Goal: Information Seeking & Learning: Learn about a topic

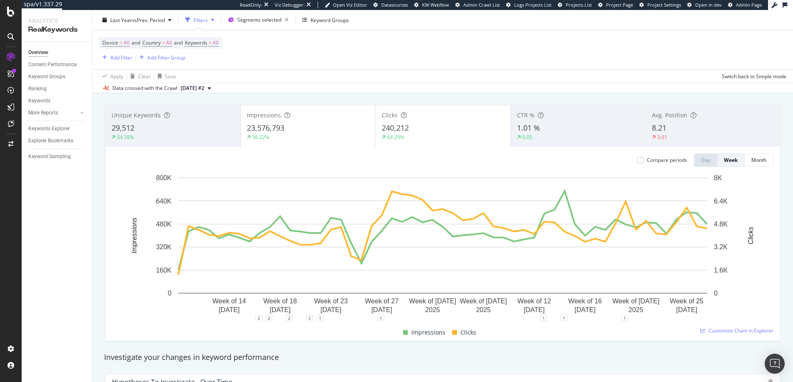
scroll to position [42, 0]
click at [268, 24] on div "Segments selected" at bounding box center [264, 20] width 55 height 12
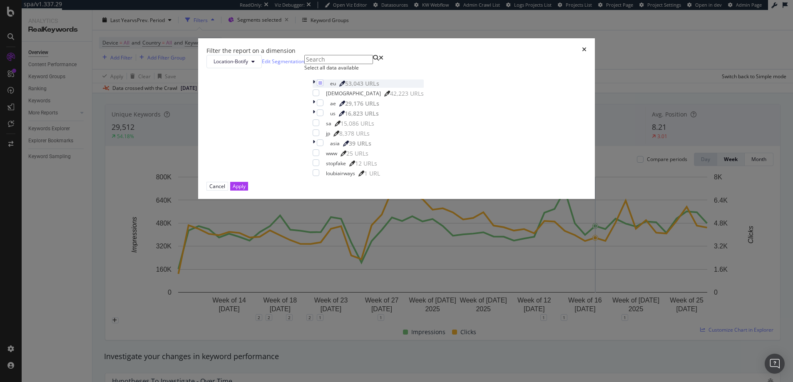
click at [315, 88] on icon "modal" at bounding box center [314, 83] width 2 height 8
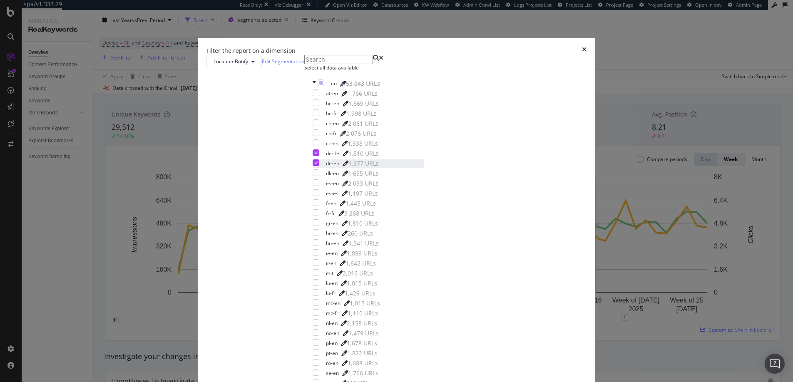
click at [318, 165] on icon "modal" at bounding box center [316, 163] width 4 height 4
click at [319, 156] on div "modal" at bounding box center [316, 152] width 7 height 7
click at [319, 319] on div "modal" at bounding box center [316, 322] width 7 height 7
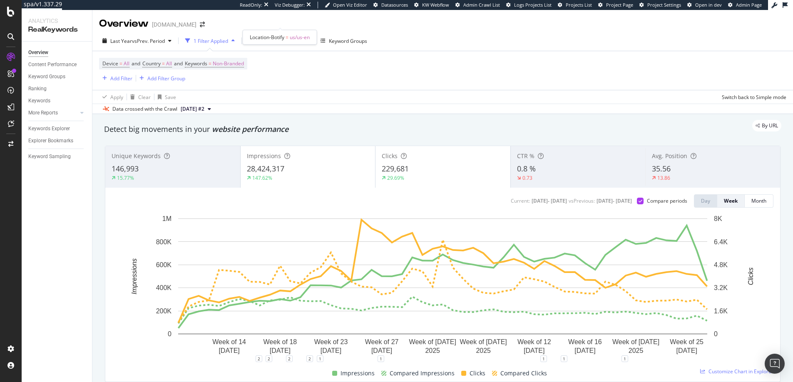
scroll to position [49, 0]
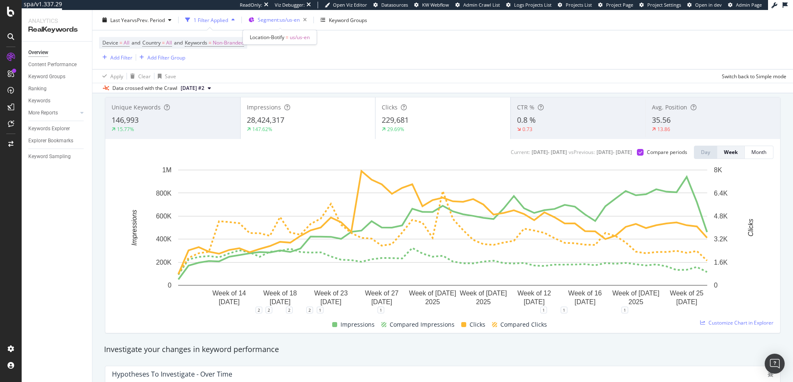
click at [288, 22] on span "Segment: us/us-en" at bounding box center [279, 19] width 42 height 7
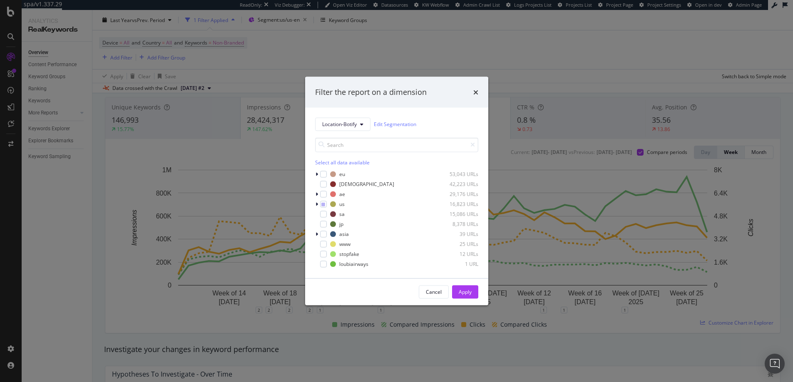
click at [487, 24] on div "Filter the report on a dimension Location-Botify Edit Segmentation Select all d…" at bounding box center [396, 191] width 793 height 382
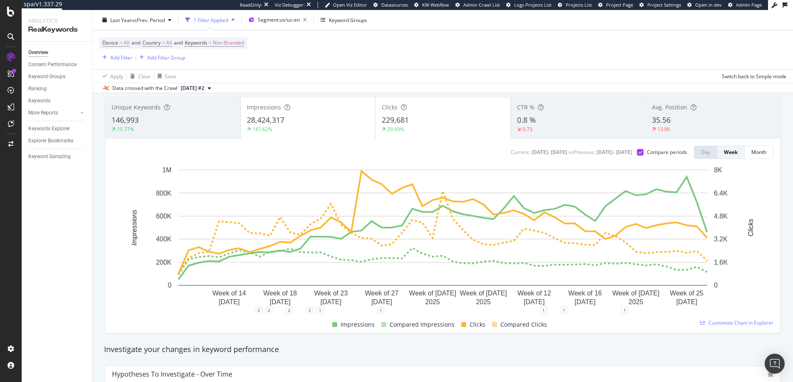
click at [395, 48] on div "Device = All and Country = All and Keywords = Non-Branded Add Filter Add Filter…" at bounding box center [442, 49] width 687 height 39
click at [245, 43] on div "Location-Botify = us/us-en" at bounding box center [280, 37] width 74 height 15
click at [236, 43] on span "Non-Branded" at bounding box center [228, 43] width 31 height 12
click at [221, 62] on span "Non-Branded" at bounding box center [214, 62] width 35 height 7
click at [217, 127] on span "All" at bounding box center [246, 127] width 85 height 7
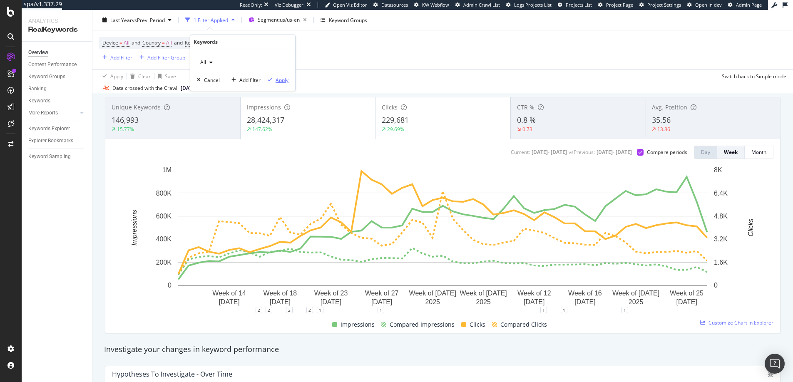
click at [286, 77] on div "Apply" at bounding box center [281, 80] width 13 height 7
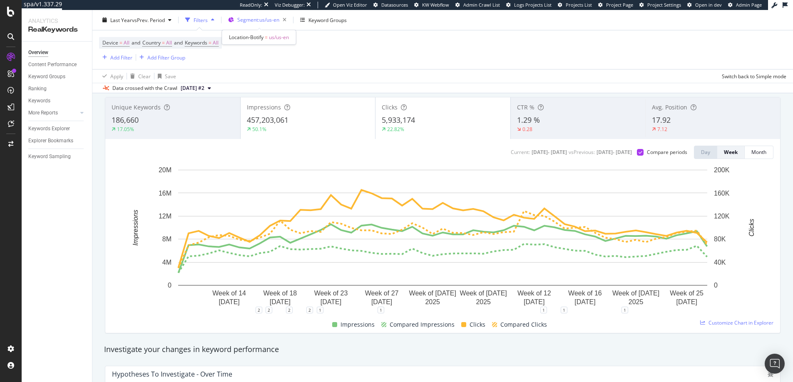
click at [272, 20] on span "Segment: us/us-en" at bounding box center [258, 19] width 42 height 7
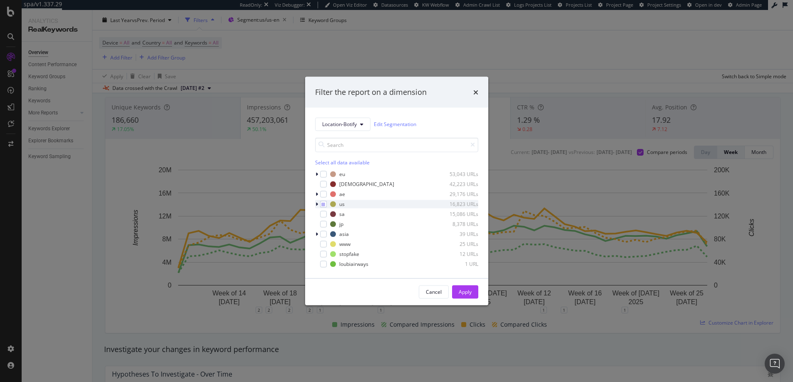
click at [316, 203] on icon "modal" at bounding box center [316, 203] width 2 height 5
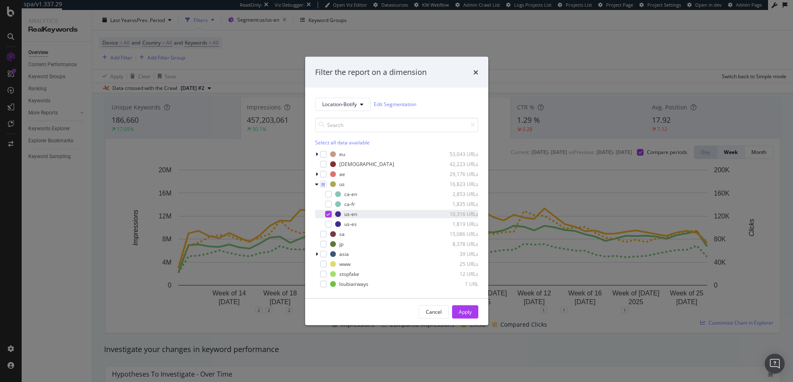
click at [327, 214] on icon "modal" at bounding box center [328, 214] width 4 height 4
click at [327, 222] on div "modal" at bounding box center [328, 224] width 7 height 7
click at [459, 313] on div "Apply" at bounding box center [465, 311] width 13 height 7
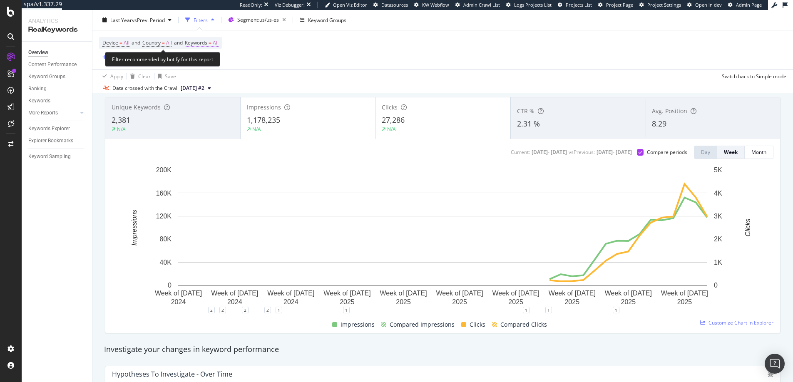
click at [217, 42] on span "Keywords = All" at bounding box center [202, 42] width 34 height 7
click at [335, 42] on div "Device = All and Country = All and Keywords = All Add Filter Add Filter Group" at bounding box center [442, 49] width 687 height 39
click at [213, 44] on span "Keywords = All" at bounding box center [202, 42] width 34 height 7
click at [213, 64] on div "button" at bounding box center [211, 62] width 10 height 5
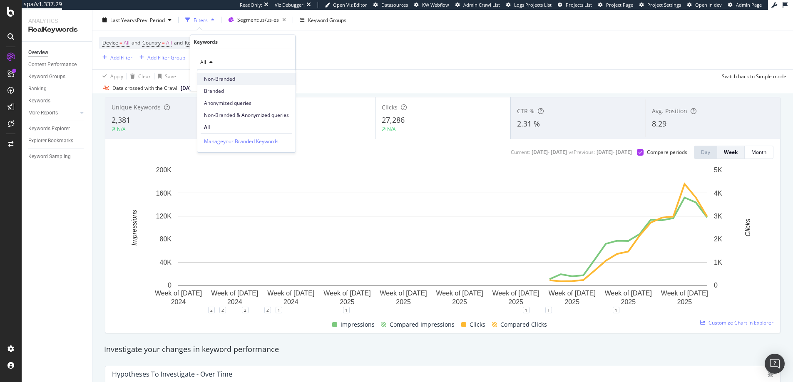
click at [218, 81] on span "Non-Branded" at bounding box center [246, 78] width 85 height 7
click at [277, 82] on div "Apply" at bounding box center [281, 80] width 13 height 7
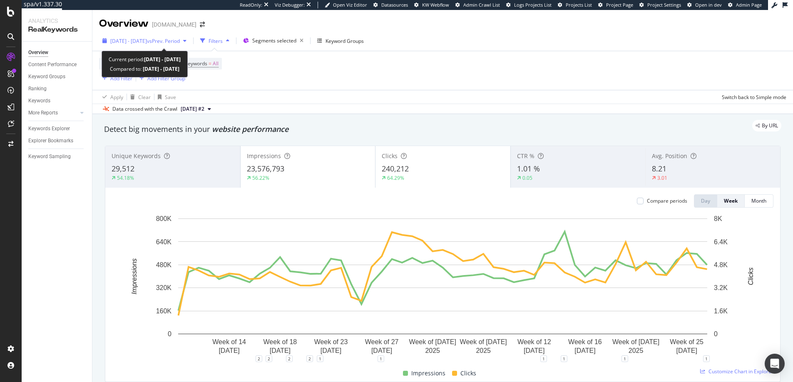
click at [132, 40] on span "2024 Sep. 14th - 2025 Sep. 13th" at bounding box center [128, 40] width 37 height 7
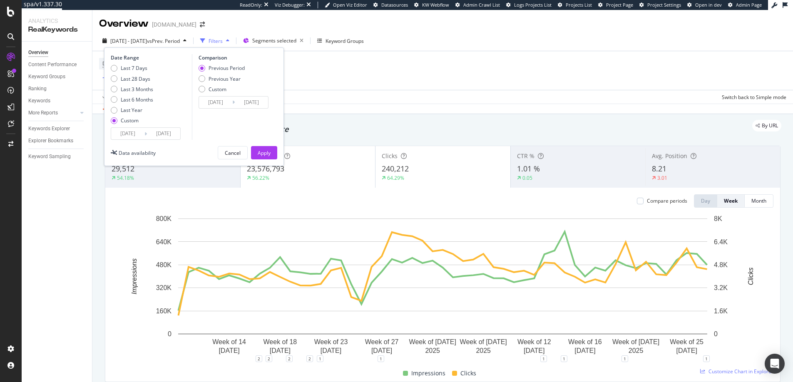
click at [123, 133] on input "[DATE]" at bounding box center [127, 134] width 33 height 12
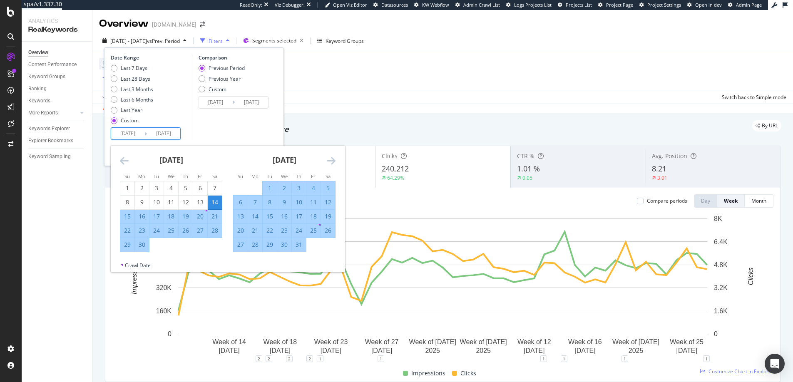
click at [330, 164] on icon "Move forward to switch to the next month." at bounding box center [331, 161] width 9 height 10
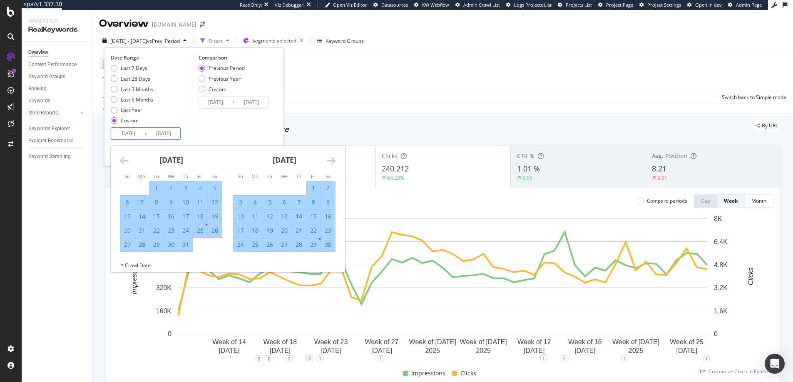
click at [330, 164] on icon "Move forward to switch to the next month." at bounding box center [331, 161] width 9 height 10
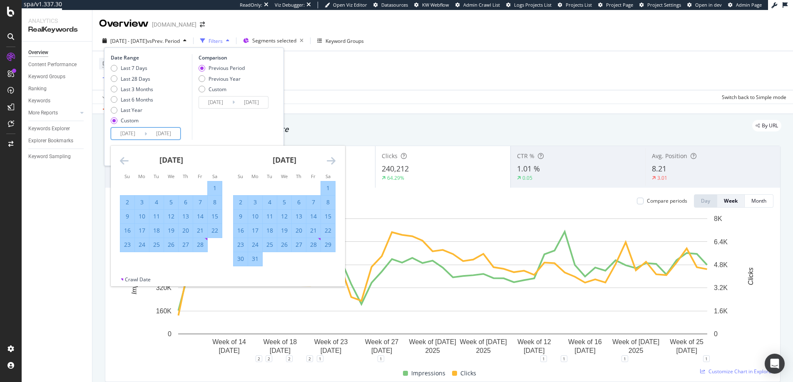
click at [330, 164] on icon "Move forward to switch to the next month." at bounding box center [331, 161] width 9 height 10
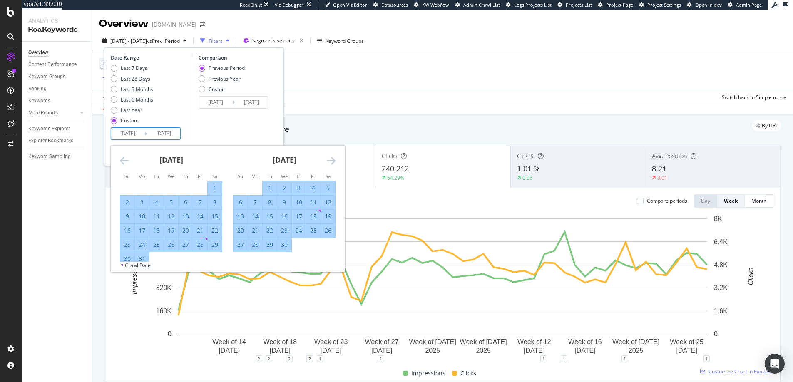
click at [330, 164] on icon "Move forward to switch to the next month." at bounding box center [331, 161] width 9 height 10
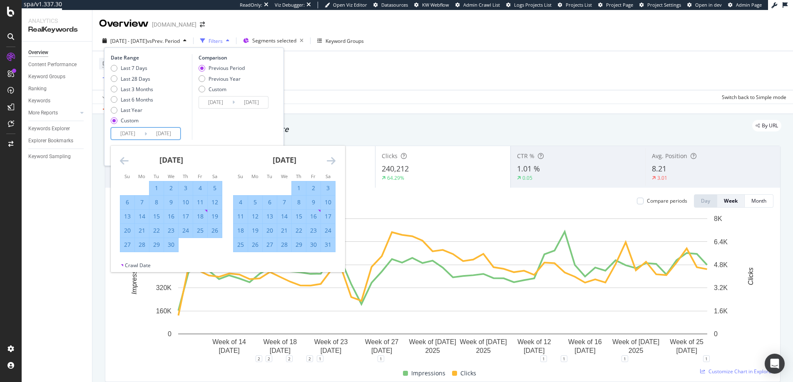
click at [330, 164] on icon "Move forward to switch to the next month." at bounding box center [331, 161] width 9 height 10
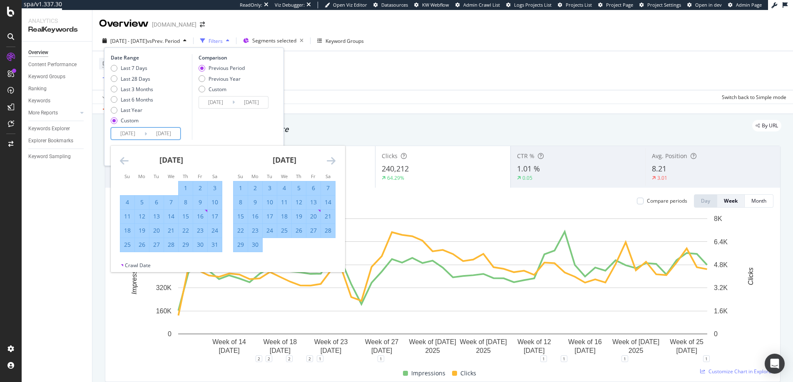
click at [330, 164] on icon "Move forward to switch to the next month." at bounding box center [331, 161] width 9 height 10
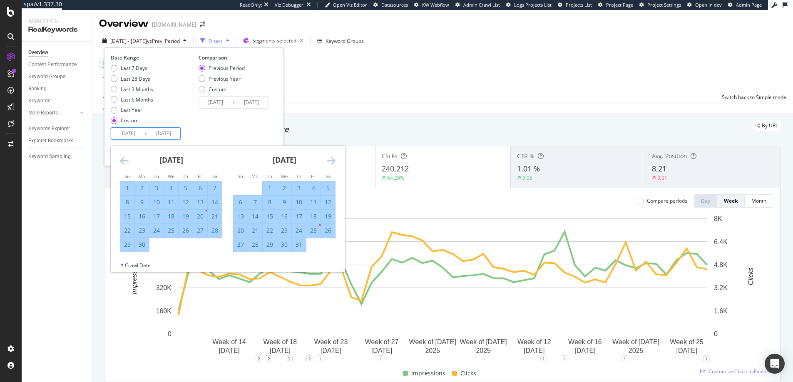
click at [299, 216] on div "17" at bounding box center [299, 216] width 14 height 8
type input "2025/07/17"
type input "2025/05/19"
type input "2025/07/16"
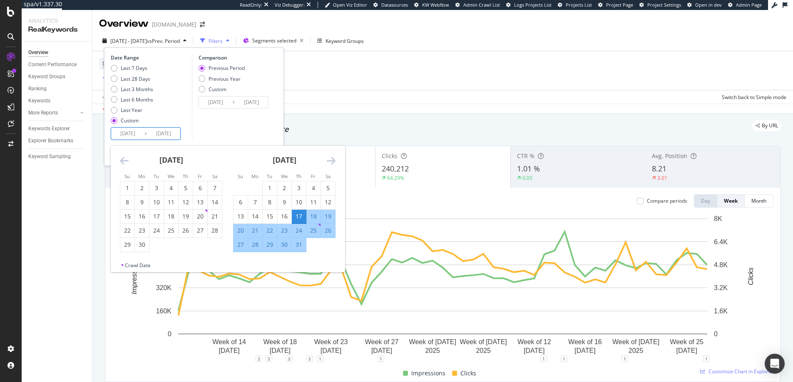
click at [332, 158] on icon "Move forward to switch to the next month." at bounding box center [331, 161] width 9 height 10
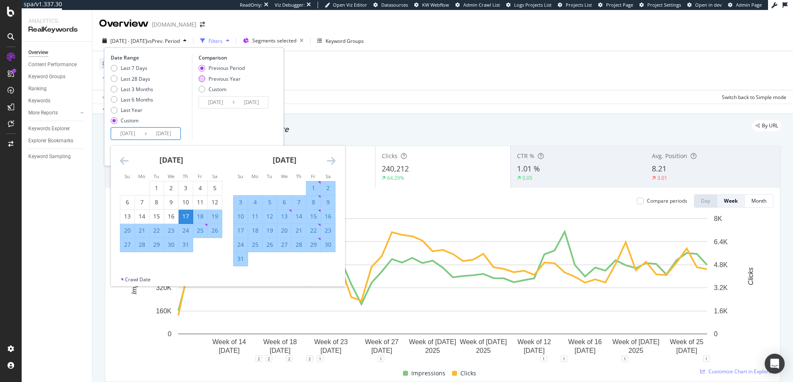
click at [228, 79] on div "Previous Year" at bounding box center [224, 78] width 32 height 7
type input "2024/07/18"
type input "2024/09/14"
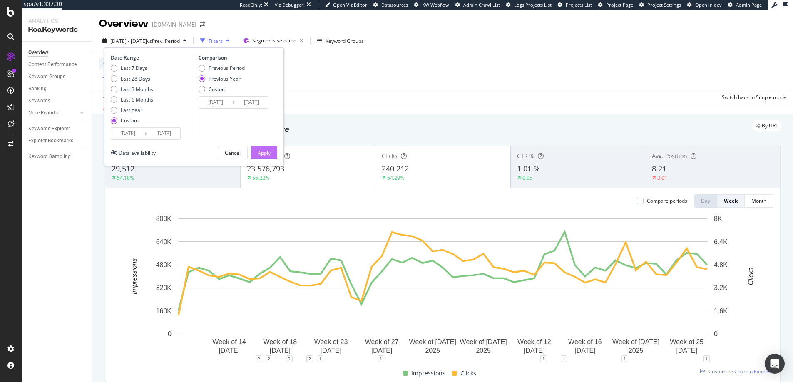
click at [267, 154] on div "Apply" at bounding box center [264, 152] width 13 height 7
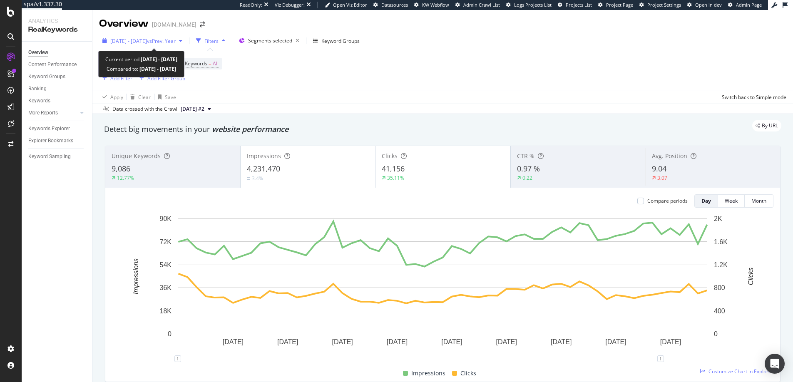
click at [146, 42] on span "2025 Jul. 17th - Sep. 13th" at bounding box center [128, 40] width 37 height 7
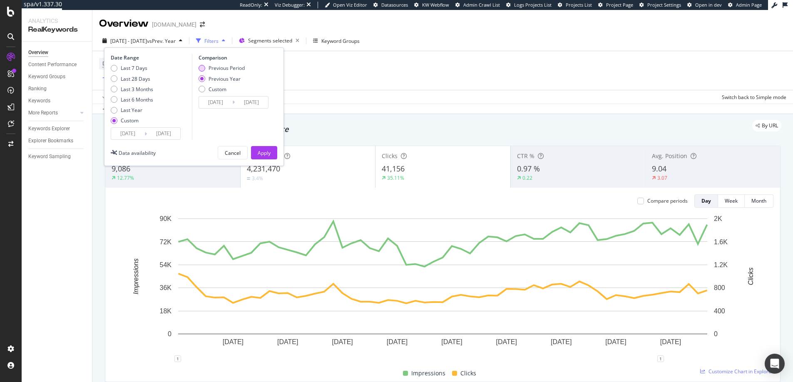
click at [209, 68] on div "Previous Period" at bounding box center [226, 68] width 36 height 7
type input "2025/05/19"
type input "2025/07/16"
click at [370, 66] on div "Device = All and Country = All and Keywords = All Add Filter Add Filter Group" at bounding box center [442, 70] width 687 height 39
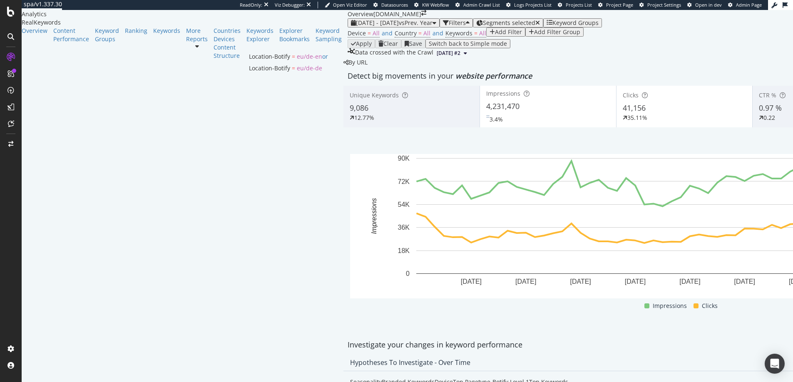
click at [483, 27] on span "Segments selected" at bounding box center [509, 23] width 52 height 8
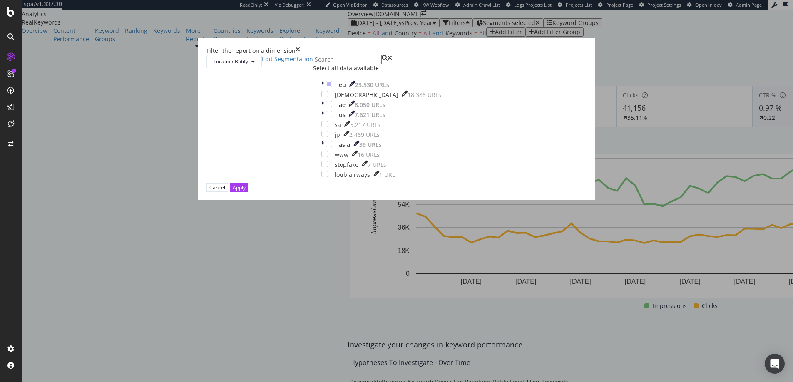
click at [328, 72] on div "Select all data available" at bounding box center [381, 68] width 136 height 8
click at [328, 72] on div "Unselect all data available" at bounding box center [381, 68] width 136 height 8
click at [321, 89] on icon "modal" at bounding box center [322, 85] width 2 height 8
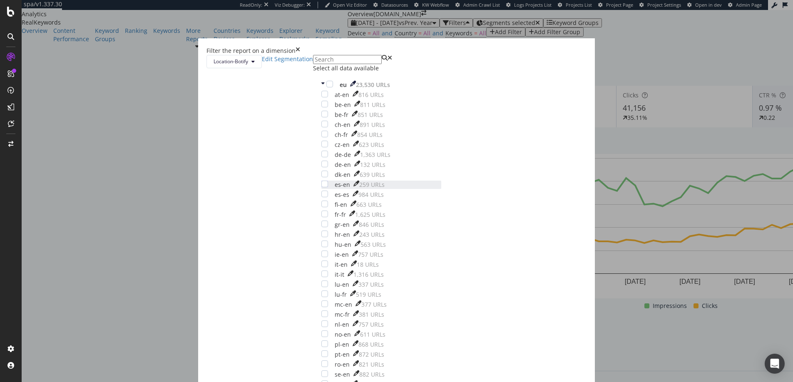
scroll to position [131, 0]
click at [328, 320] on div "modal" at bounding box center [324, 323] width 7 height 7
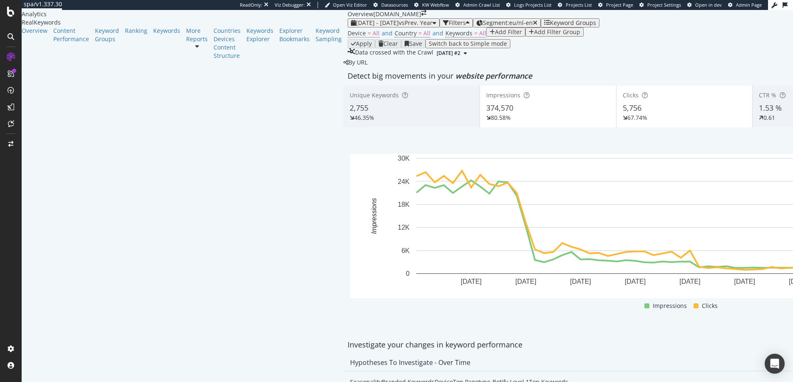
scroll to position [63, 0]
click at [356, 20] on span "2025 Jul. 17th - Sep. 13th" at bounding box center [377, 23] width 43 height 8
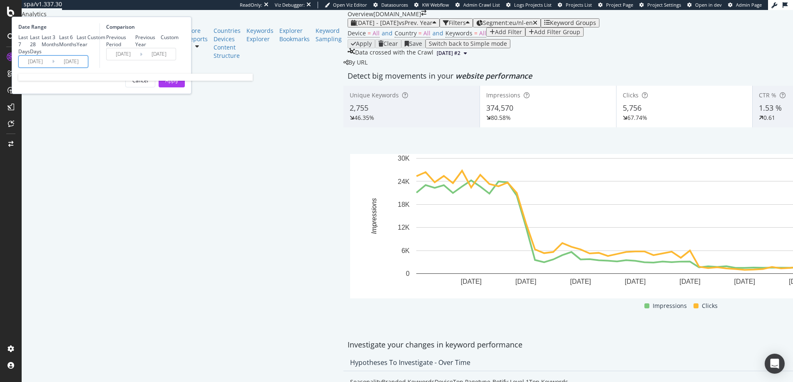
click at [52, 67] on input "2025/07/17" at bounding box center [35, 62] width 33 height 12
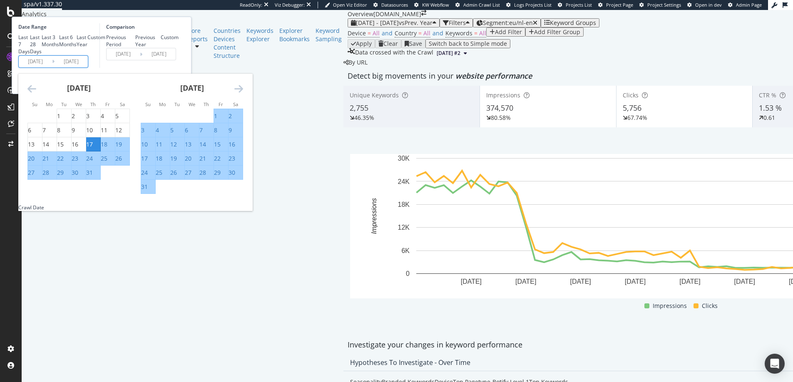
click at [35, 177] on div "27" at bounding box center [31, 173] width 7 height 8
type input "2025/07/27"
click at [179, 68] on div "Comparison Previous Period Previous Year Custom 2024/07/28 Navigate forward to …" at bounding box center [138, 45] width 79 height 45
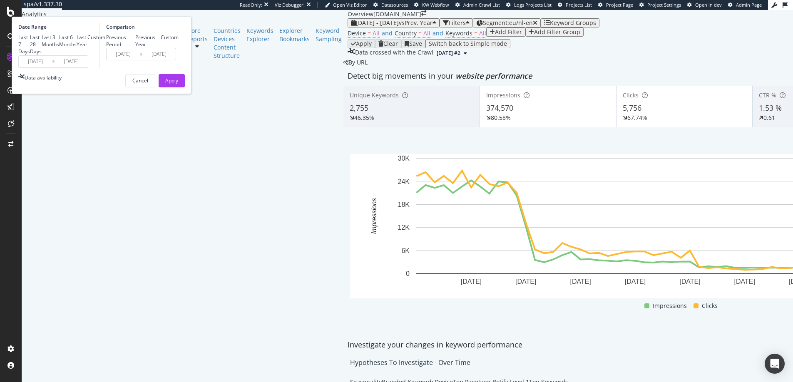
click at [135, 47] on div "Previous Period" at bounding box center [120, 41] width 29 height 14
type input "2025/06/08"
type input "2025/07/26"
click at [161, 48] on div "Previous Year" at bounding box center [148, 41] width 26 height 14
type input "2024/07/28"
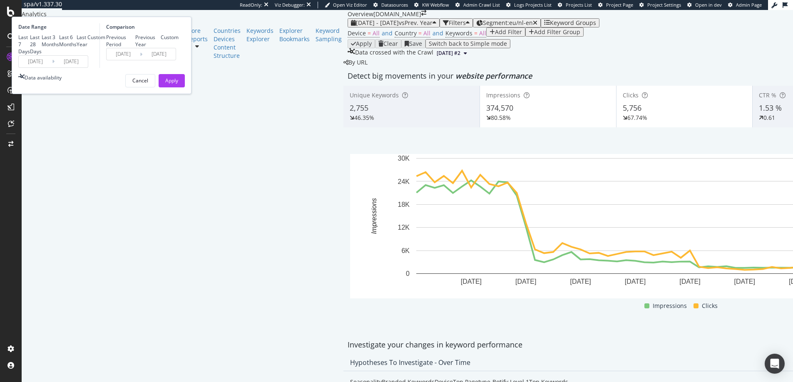
type input "2024/09/14"
click at [178, 84] on div "Apply" at bounding box center [171, 80] width 13 height 7
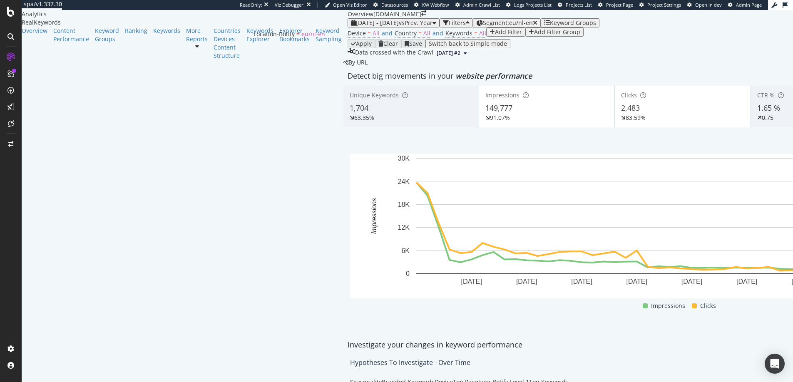
click at [483, 19] on span "Segment: eu/nl-en" at bounding box center [508, 23] width 50 height 8
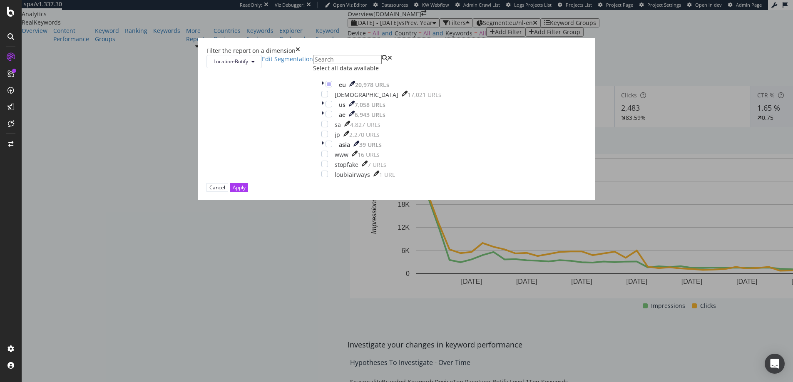
click at [319, 17] on div "Filter the report on a dimension Location-Botify Edit Segmentation Select all d…" at bounding box center [396, 191] width 793 height 382
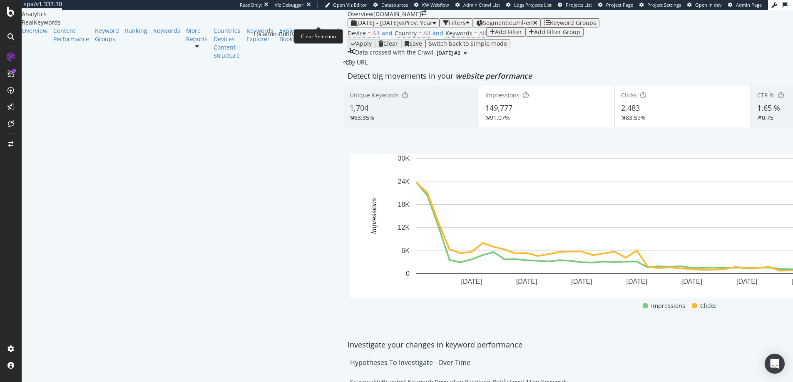
click at [533, 20] on icon "button" at bounding box center [535, 23] width 5 height 6
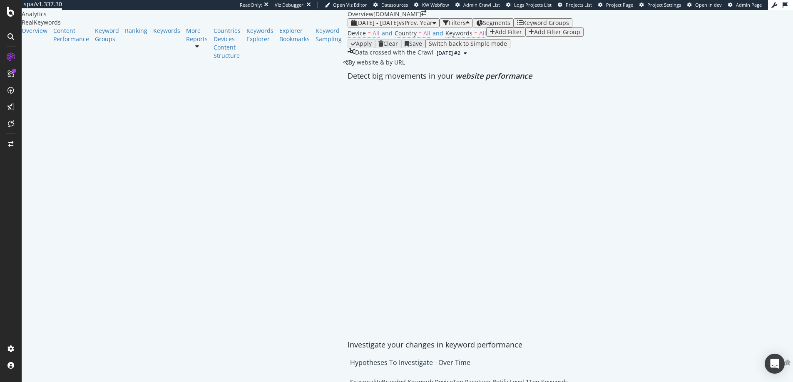
click at [489, 35] on icon "button" at bounding box center [491, 32] width 5 height 6
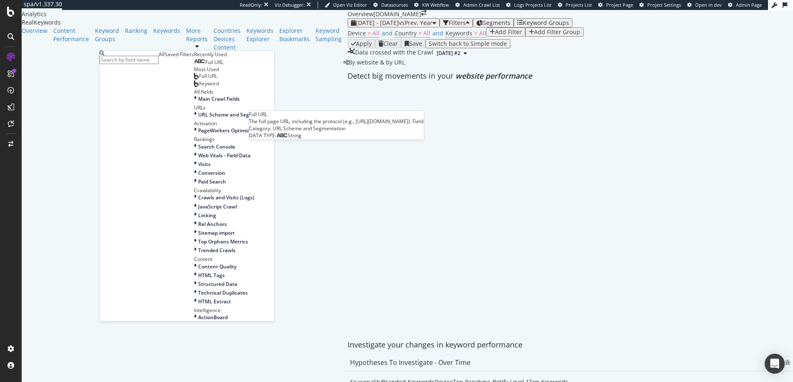
click at [205, 66] on span "Full URL" at bounding box center [214, 62] width 18 height 7
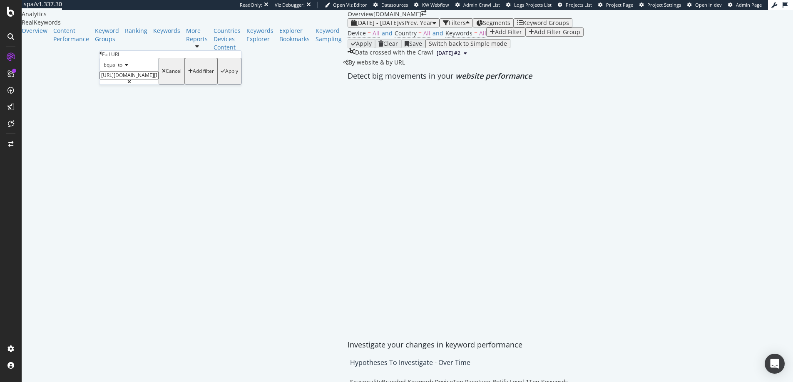
click at [118, 68] on span "Equal to" at bounding box center [113, 64] width 19 height 7
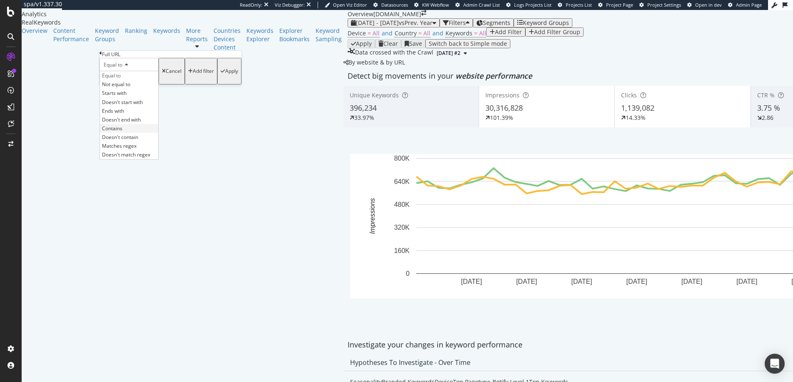
click at [134, 133] on div "Contains" at bounding box center [129, 128] width 58 height 9
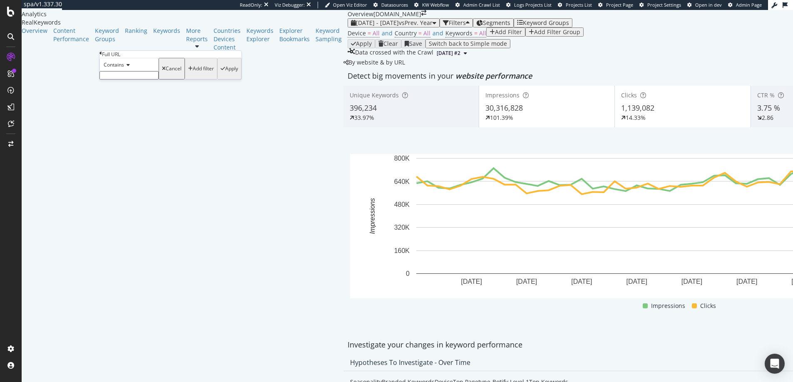
click at [133, 79] on input "text" at bounding box center [128, 75] width 59 height 8
type input "/nl_nl/"
click at [225, 74] on div "Apply" at bounding box center [231, 71] width 13 height 6
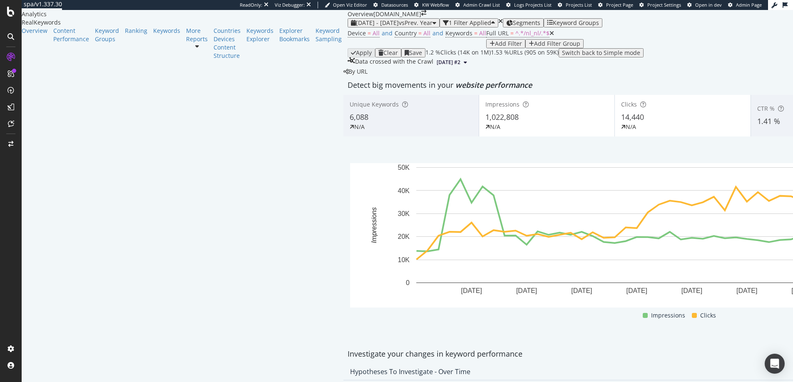
scroll to position [42, 0]
click at [445, 37] on span "Keywords = All" at bounding box center [465, 33] width 41 height 8
click at [203, 49] on div "button" at bounding box center [200, 46] width 3 height 5
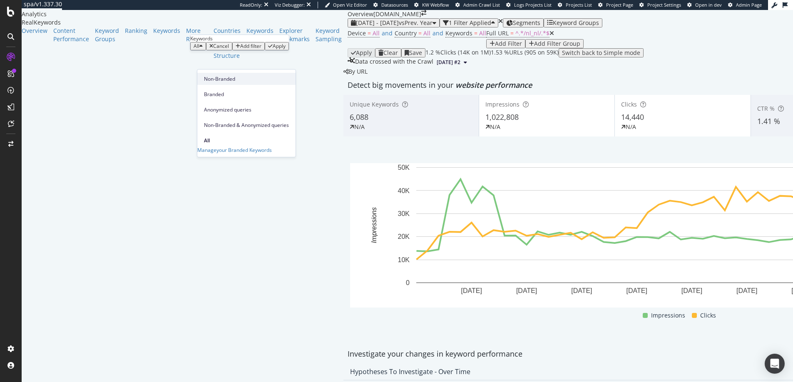
click at [216, 80] on span "Non-Branded" at bounding box center [246, 78] width 85 height 7
click at [293, 49] on div "button" at bounding box center [295, 46] width 5 height 5
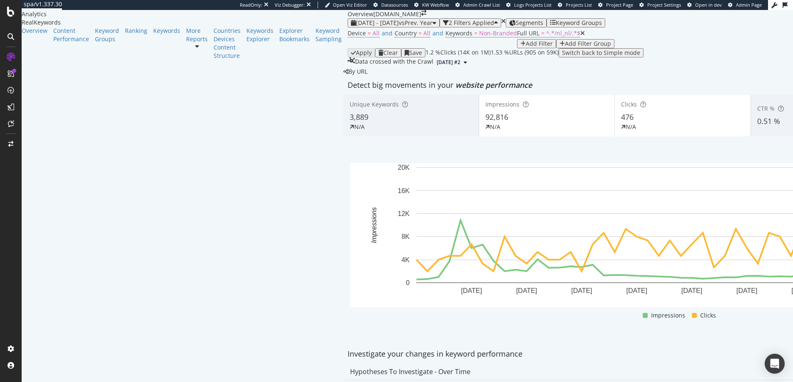
click at [580, 36] on icon at bounding box center [582, 33] width 5 height 6
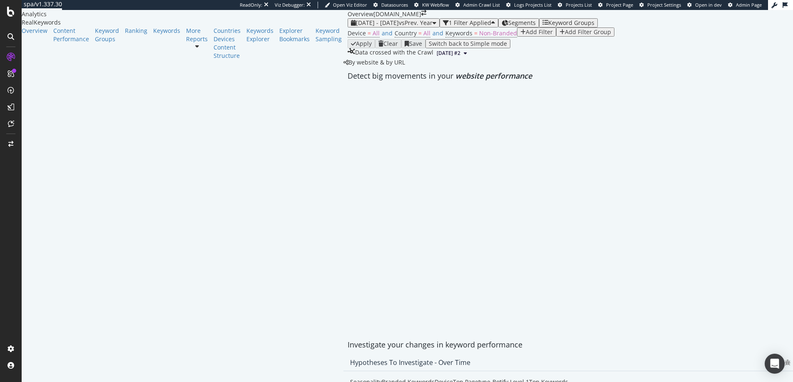
scroll to position [41, 0]
click at [508, 19] on span "Segments" at bounding box center [521, 23] width 27 height 8
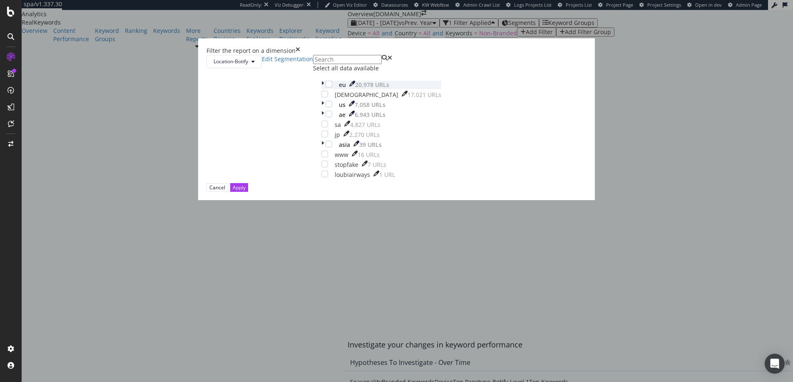
click at [321, 89] on icon "modal" at bounding box center [322, 85] width 2 height 8
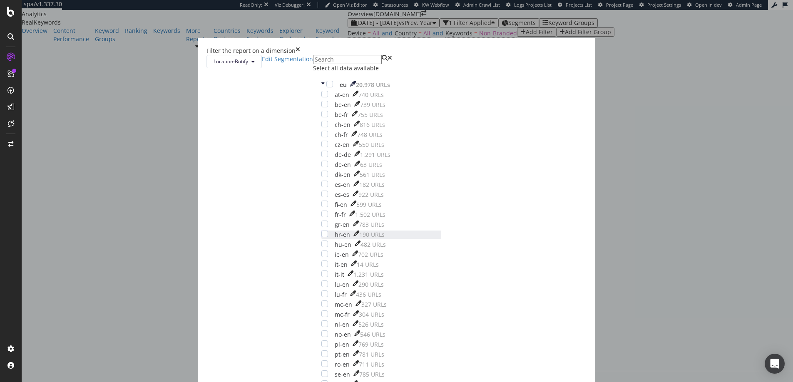
scroll to position [145, 0]
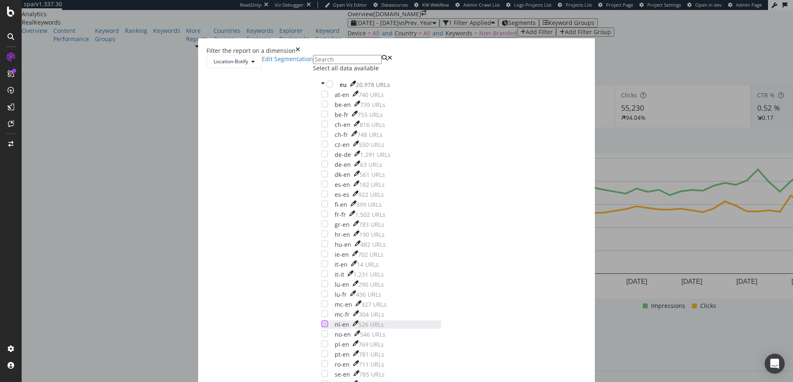
click at [328, 320] on div "modal" at bounding box center [324, 323] width 7 height 7
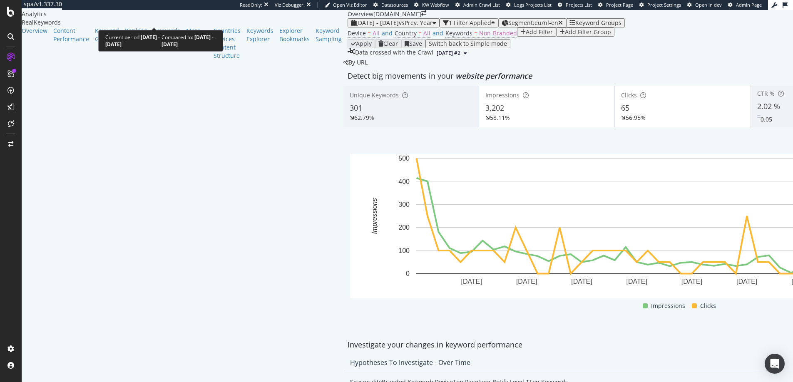
click at [356, 19] on span "2025 Jul. 27th - Sep. 13th" at bounding box center [377, 23] width 43 height 8
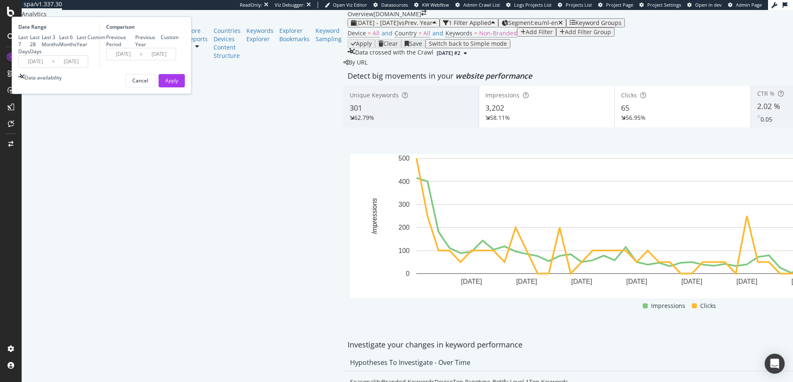
click at [52, 67] on input "2025/07/27" at bounding box center [35, 62] width 33 height 12
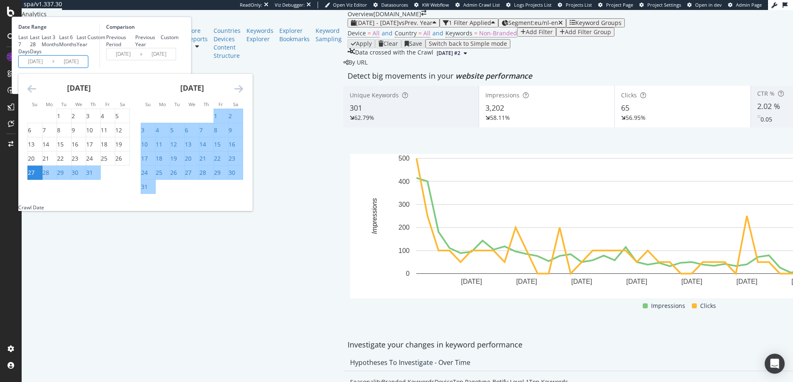
click at [52, 67] on input "2025/07/27" at bounding box center [35, 62] width 33 height 12
type input "2025/07/27"
type input "2023/07/29"
type input "2024/07/27"
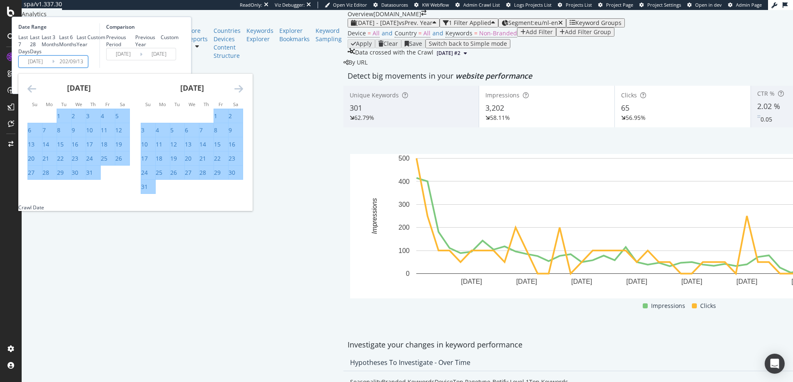
type input "2025/09/13"
type input "2023/09/15"
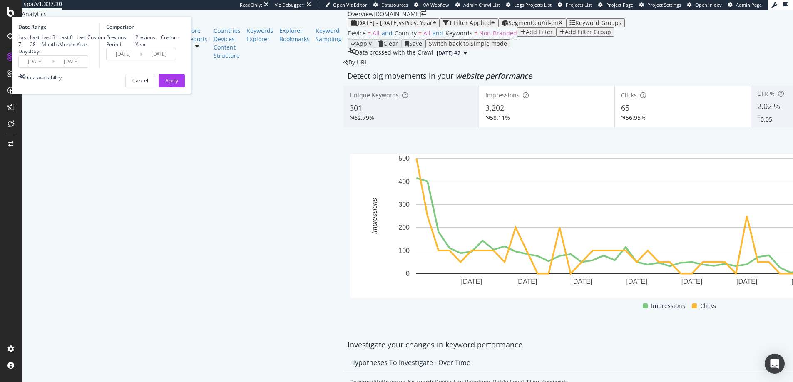
click at [88, 67] on input "2024/09/13" at bounding box center [71, 62] width 33 height 12
type input "2024/09/13"
click at [178, 84] on div "Apply" at bounding box center [171, 80] width 13 height 7
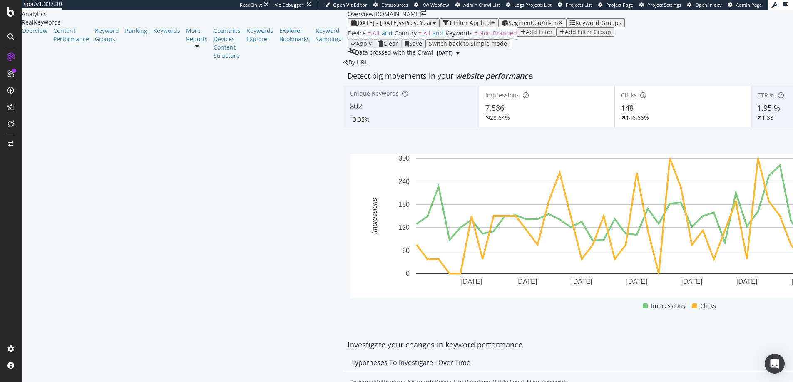
scroll to position [6, 0]
click at [479, 37] on span "Non-Branded" at bounding box center [498, 33] width 38 height 8
click at [225, 64] on span "Non-Branded" at bounding box center [209, 60] width 31 height 7
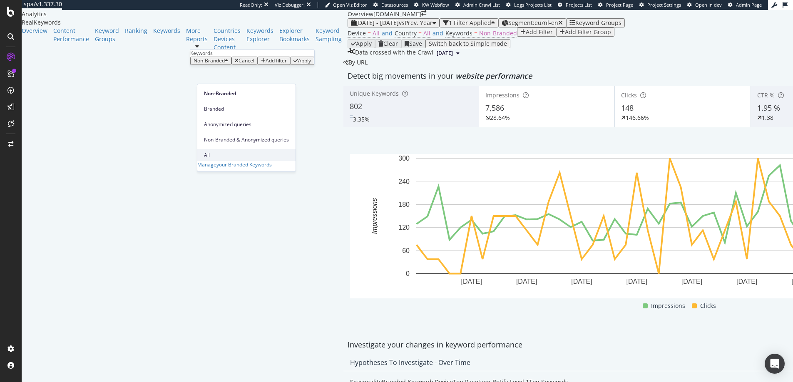
click at [225, 151] on span "All" at bounding box center [246, 154] width 85 height 7
click at [285, 64] on div "Apply" at bounding box center [279, 61] width 13 height 6
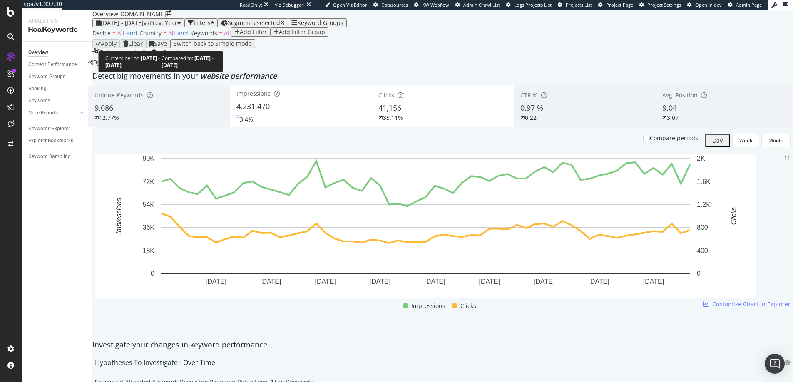
click at [139, 26] on div "2025 Jul. 17th - Sep. 13th vs Prev. Year" at bounding box center [138, 23] width 85 height 7
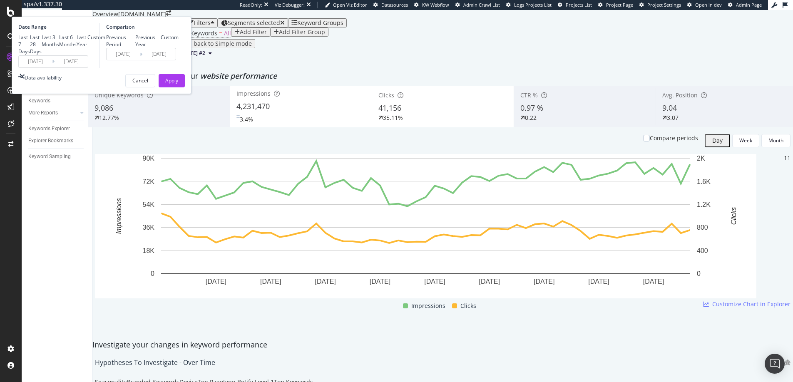
click at [52, 67] on input "2025/07/17" at bounding box center [35, 62] width 33 height 12
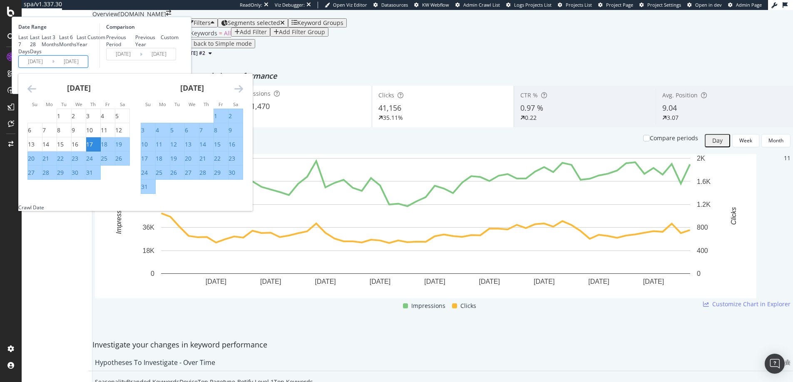
click at [116, 162] on div "July 2025 1 2 3 4 5 6 7 8 9 10 11 12 13 14 15 16 17 18 19 20 21 22 23 24 25 26 …" at bounding box center [78, 127] width 113 height 107
click at [119, 162] on div "July 2025 1 2 3 4 5 6 7 8 9 10 11 12 13 14 15 16 17 18 19 20 21 22 23 24 25 26 …" at bounding box center [78, 127] width 113 height 107
click at [36, 94] on icon "Move backward to switch to the previous month." at bounding box center [31, 89] width 9 height 10
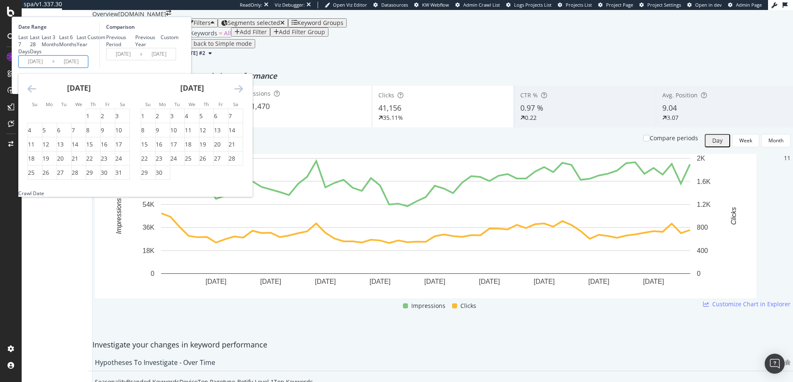
click at [36, 94] on icon "Move backward to switch to the previous month." at bounding box center [31, 89] width 9 height 10
click at [162, 163] on div "19" at bounding box center [159, 158] width 7 height 8
type input "2025/05/19"
type input "2024/05/20"
click at [243, 94] on icon "Move forward to switch to the next month." at bounding box center [238, 89] width 9 height 10
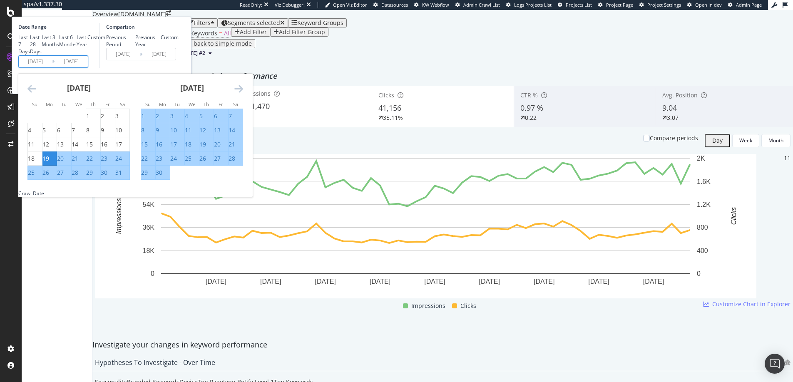
click at [243, 94] on icon "Move forward to switch to the next month." at bounding box center [238, 89] width 9 height 10
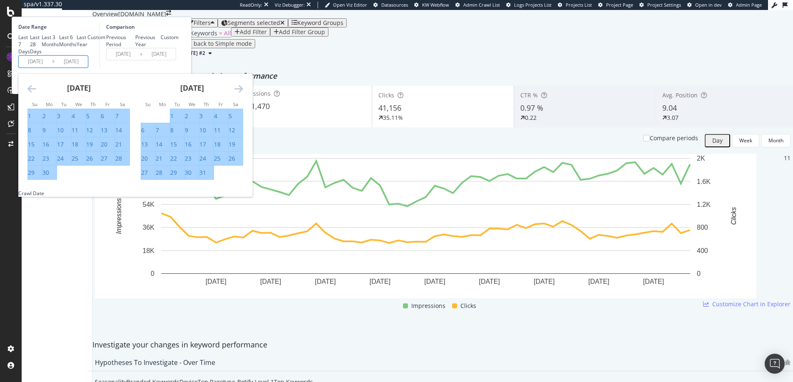
click at [191, 149] on div "16" at bounding box center [188, 144] width 7 height 8
type input "2025/07/16"
type input "2024/07/17"
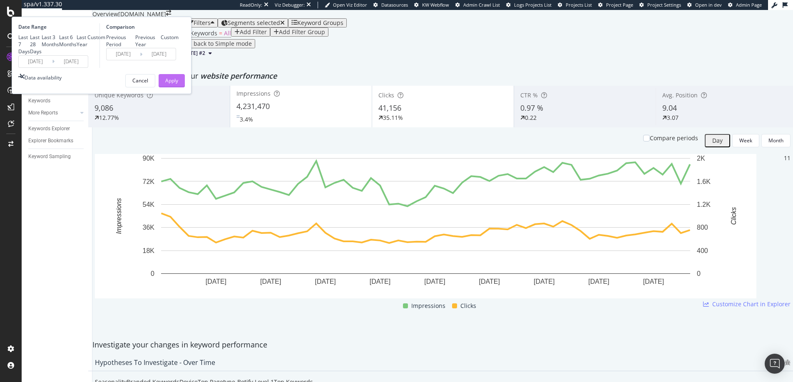
click at [178, 84] on div "Apply" at bounding box center [171, 80] width 13 height 7
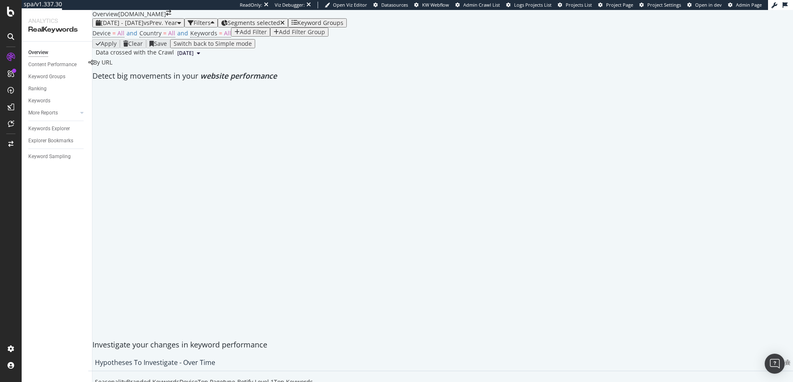
scroll to position [45, 0]
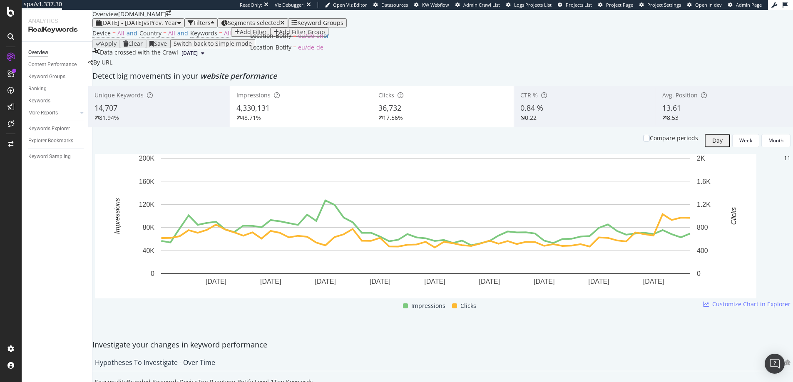
click at [280, 22] on span "Segments selected" at bounding box center [254, 23] width 52 height 8
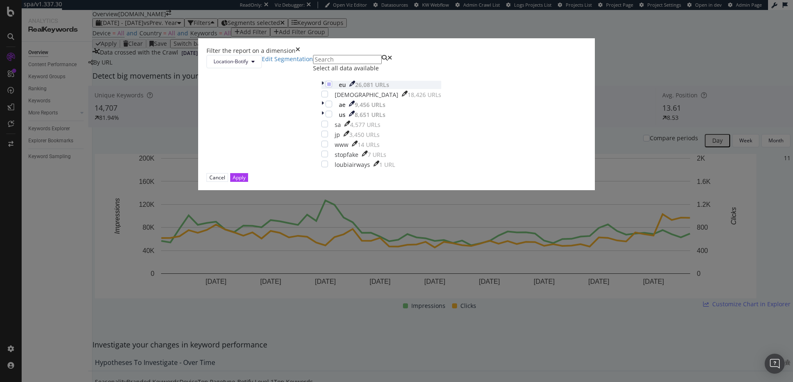
click at [321, 89] on icon "modal" at bounding box center [322, 85] width 2 height 8
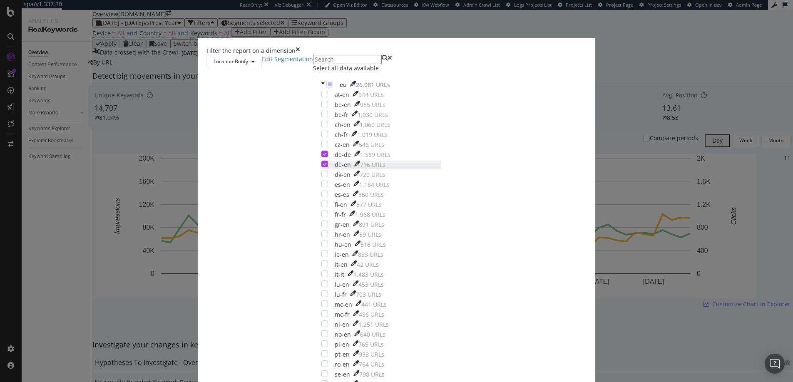
click at [327, 166] on icon "modal" at bounding box center [325, 164] width 4 height 4
click at [327, 156] on icon "modal" at bounding box center [325, 154] width 4 height 4
click at [328, 320] on div "modal" at bounding box center [324, 323] width 7 height 7
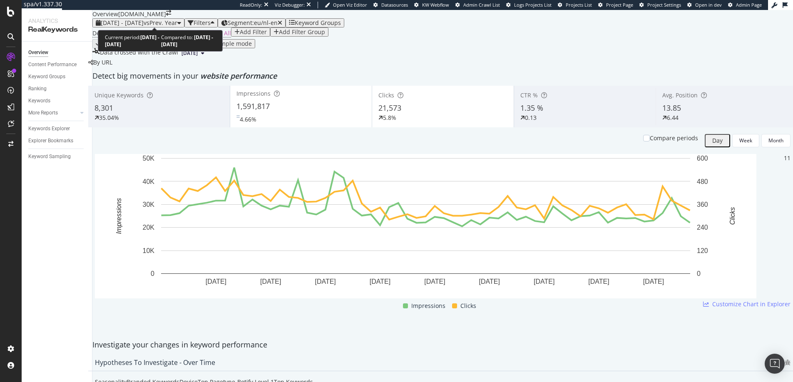
click at [144, 22] on span "2025 May. 19th - Jul. 16th" at bounding box center [122, 23] width 43 height 8
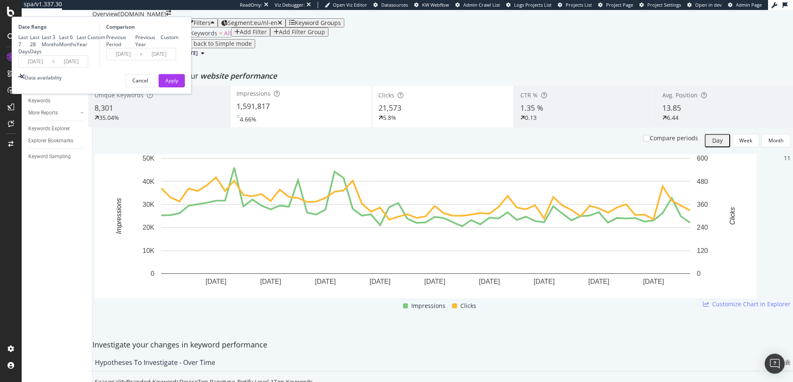
click at [88, 67] on input "2025/07/16" at bounding box center [71, 62] width 33 height 12
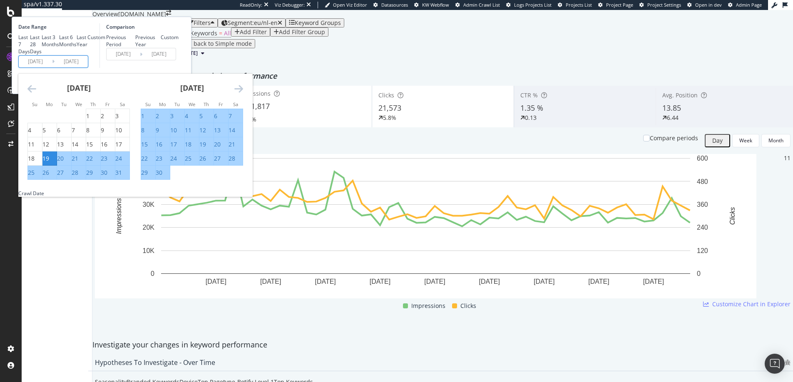
click at [144, 134] on div "8" at bounding box center [142, 130] width 3 height 8
type input "2025/06/08"
type input "2024/06/09"
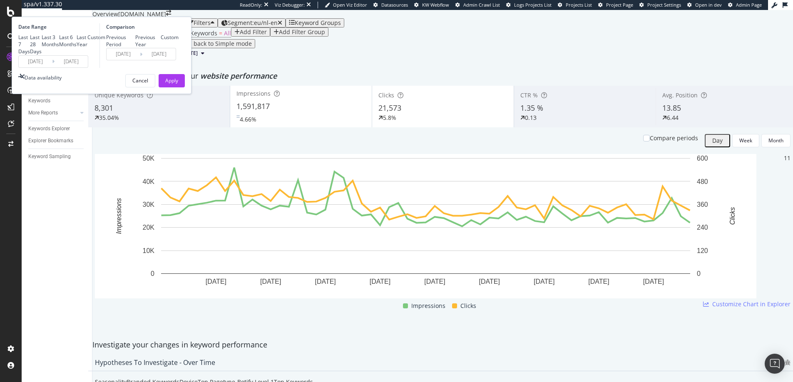
click at [88, 67] on input "2025/06/08" at bounding box center [71, 62] width 33 height 12
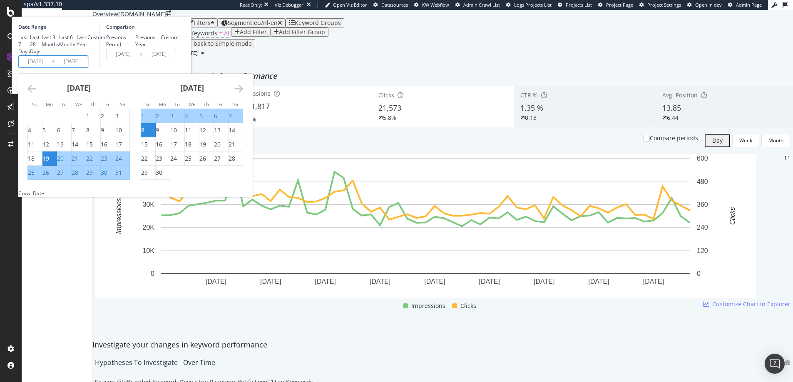
click at [243, 94] on icon "Move forward to switch to the next month." at bounding box center [238, 89] width 9 height 10
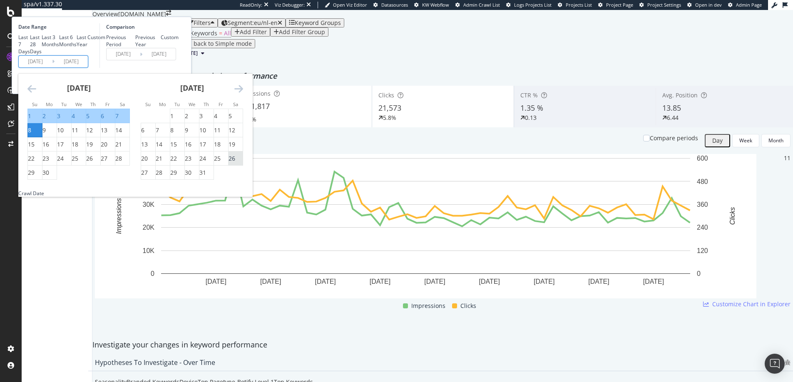
click at [235, 163] on div "26" at bounding box center [231, 158] width 7 height 8
type input "2025/07/26"
type input "2024/07/27"
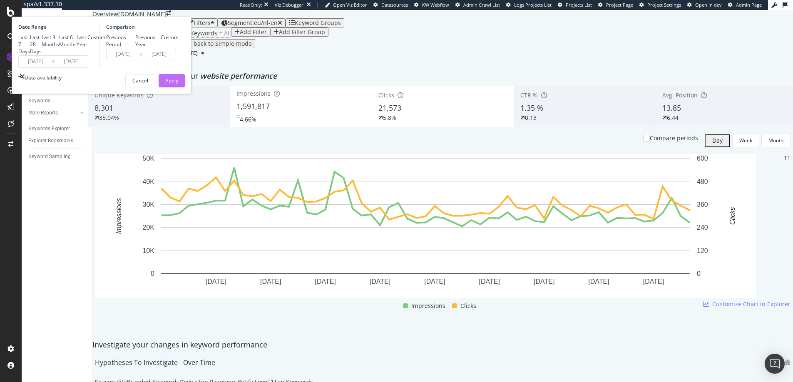
click at [178, 84] on div "Apply" at bounding box center [171, 80] width 13 height 7
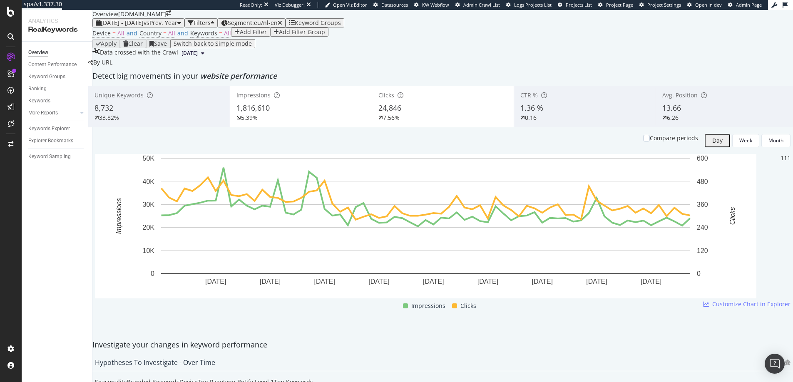
scroll to position [7, 0]
click at [223, 39] on div "Device = All and Country = All and Keywords = All" at bounding box center [161, 33] width 139 height 12
click at [224, 37] on span "All" at bounding box center [227, 33] width 7 height 8
click at [203, 63] on div "All" at bounding box center [198, 60] width 9 height 6
click at [213, 93] on span "Non-Branded" at bounding box center [246, 92] width 85 height 7
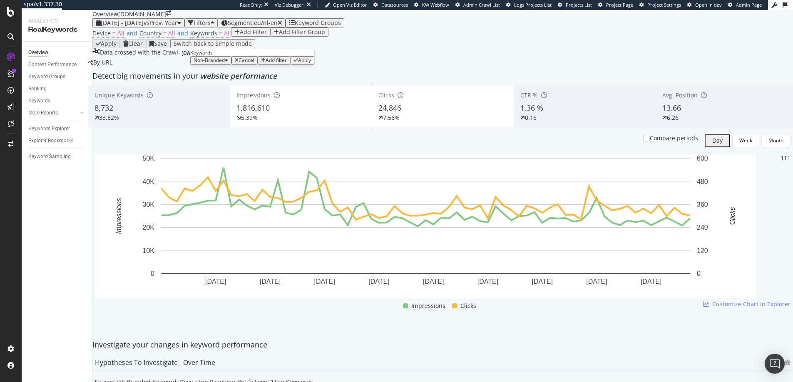
click at [298, 63] on div "Apply" at bounding box center [304, 60] width 13 height 6
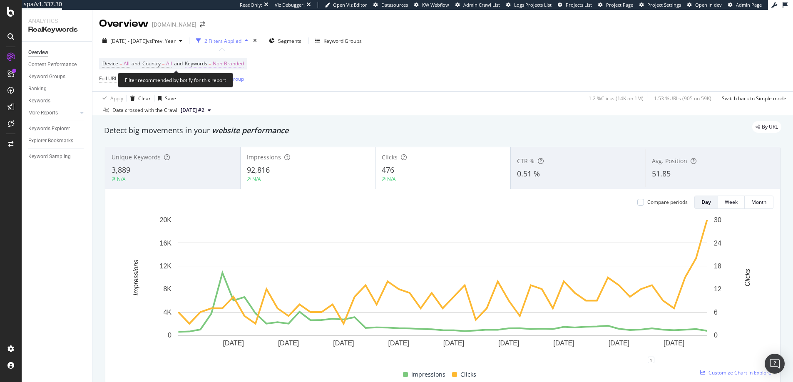
click at [242, 64] on span "Non-Branded" at bounding box center [228, 64] width 31 height 12
click at [224, 80] on span "Non-Branded" at bounding box center [214, 82] width 35 height 7
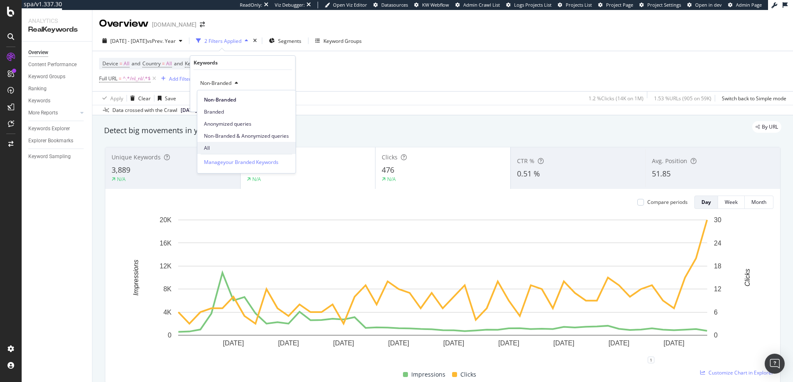
click at [216, 143] on div "All" at bounding box center [246, 148] width 98 height 12
click at [280, 102] on div "Apply" at bounding box center [281, 100] width 13 height 7
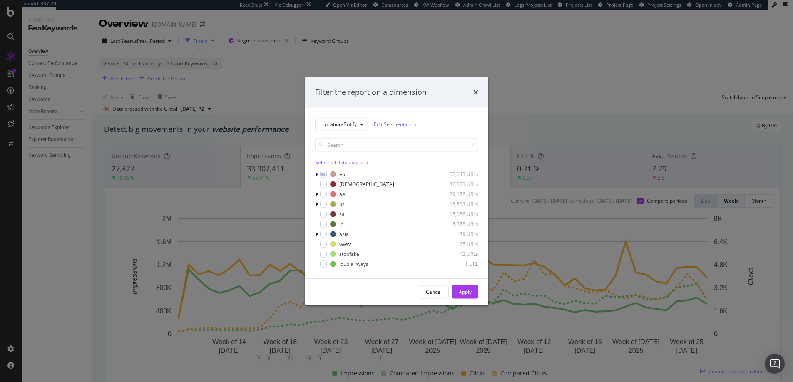
scroll to position [45, 0]
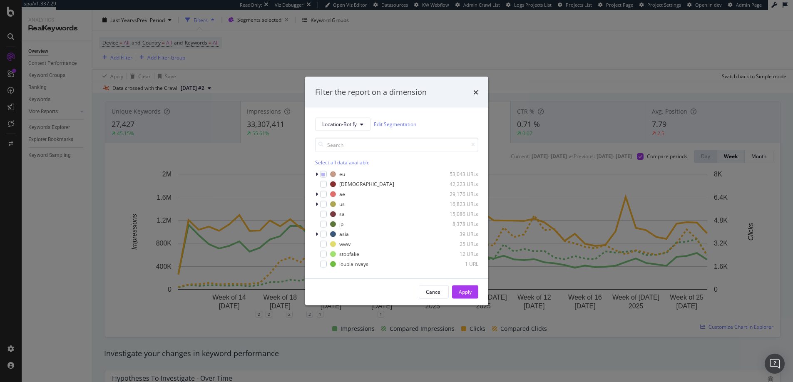
click at [464, 59] on div "Filter the report on a dimension Location-Botify Edit Segmentation Select all d…" at bounding box center [396, 191] width 793 height 382
